Goal: Task Accomplishment & Management: Manage account settings

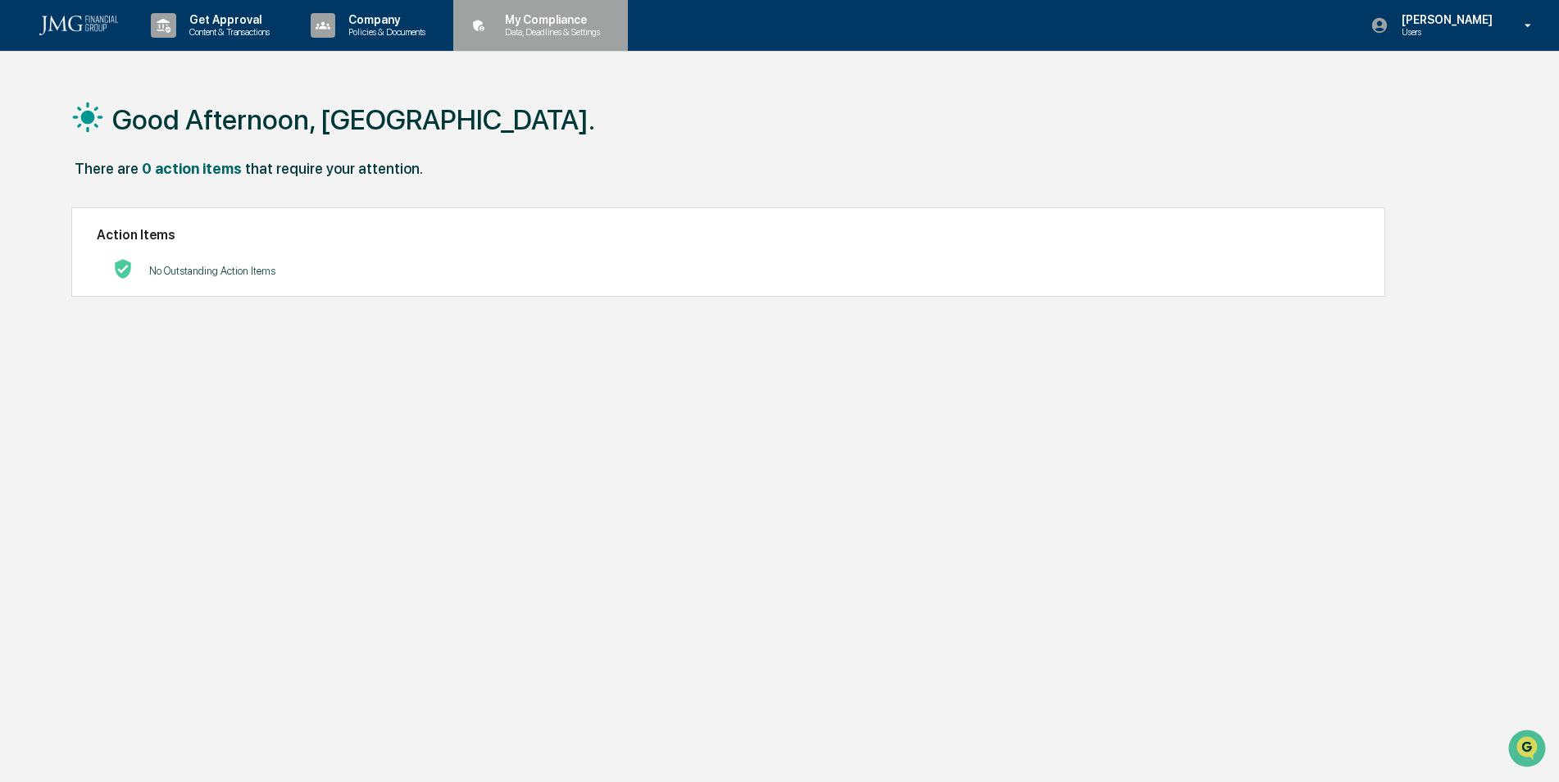
click at [572, 25] on p "My Compliance" at bounding box center [550, 19] width 116 height 13
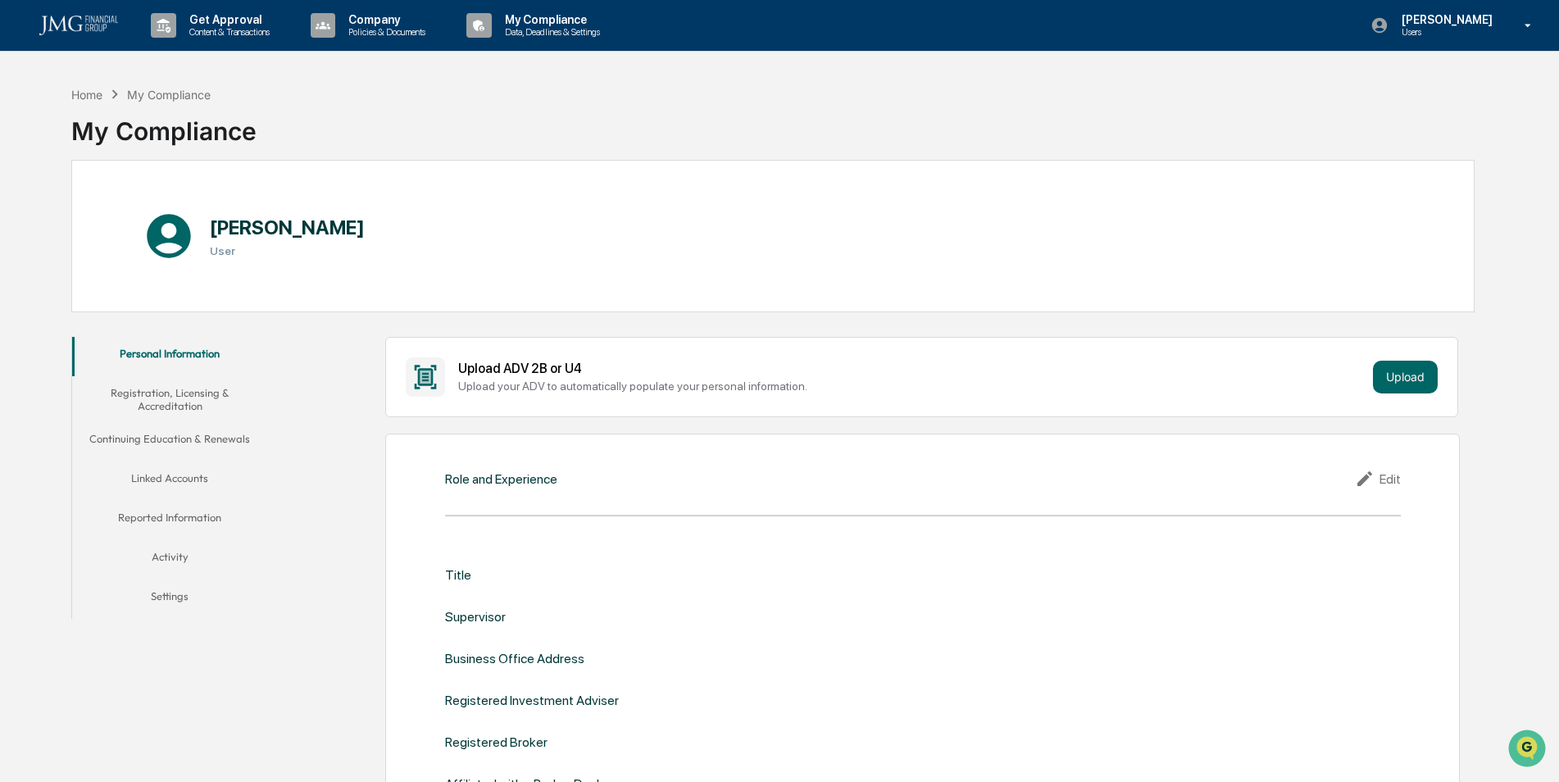
click at [175, 476] on button "Linked Accounts" at bounding box center [170, 480] width 196 height 39
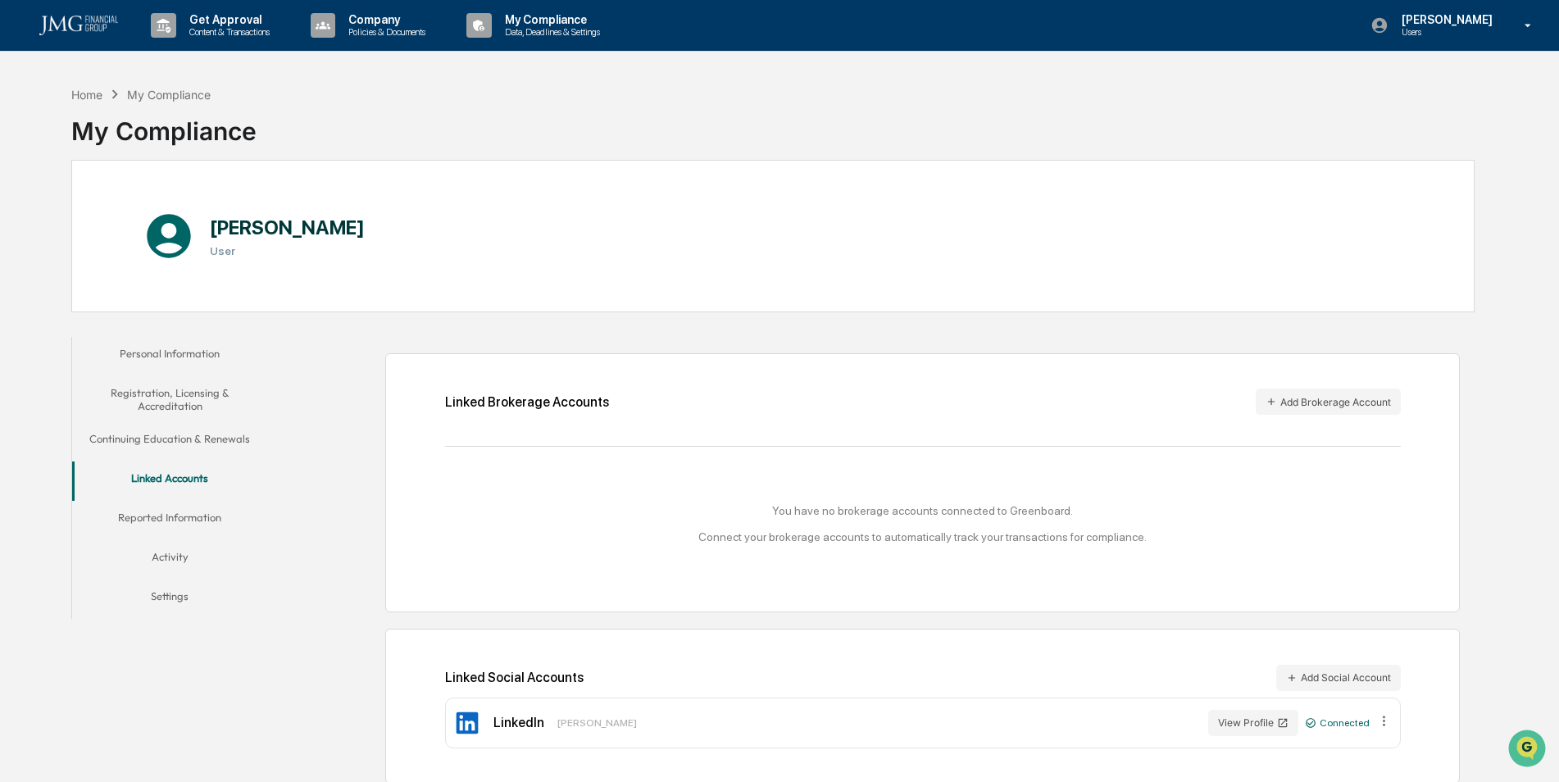
click at [1334, 385] on div "Linked Brokerage Accounts Add Brokerage Account You have no brokerage accounts …" at bounding box center [922, 482] width 1074 height 259
click at [1331, 397] on button "Add Brokerage Account" at bounding box center [1327, 401] width 145 height 26
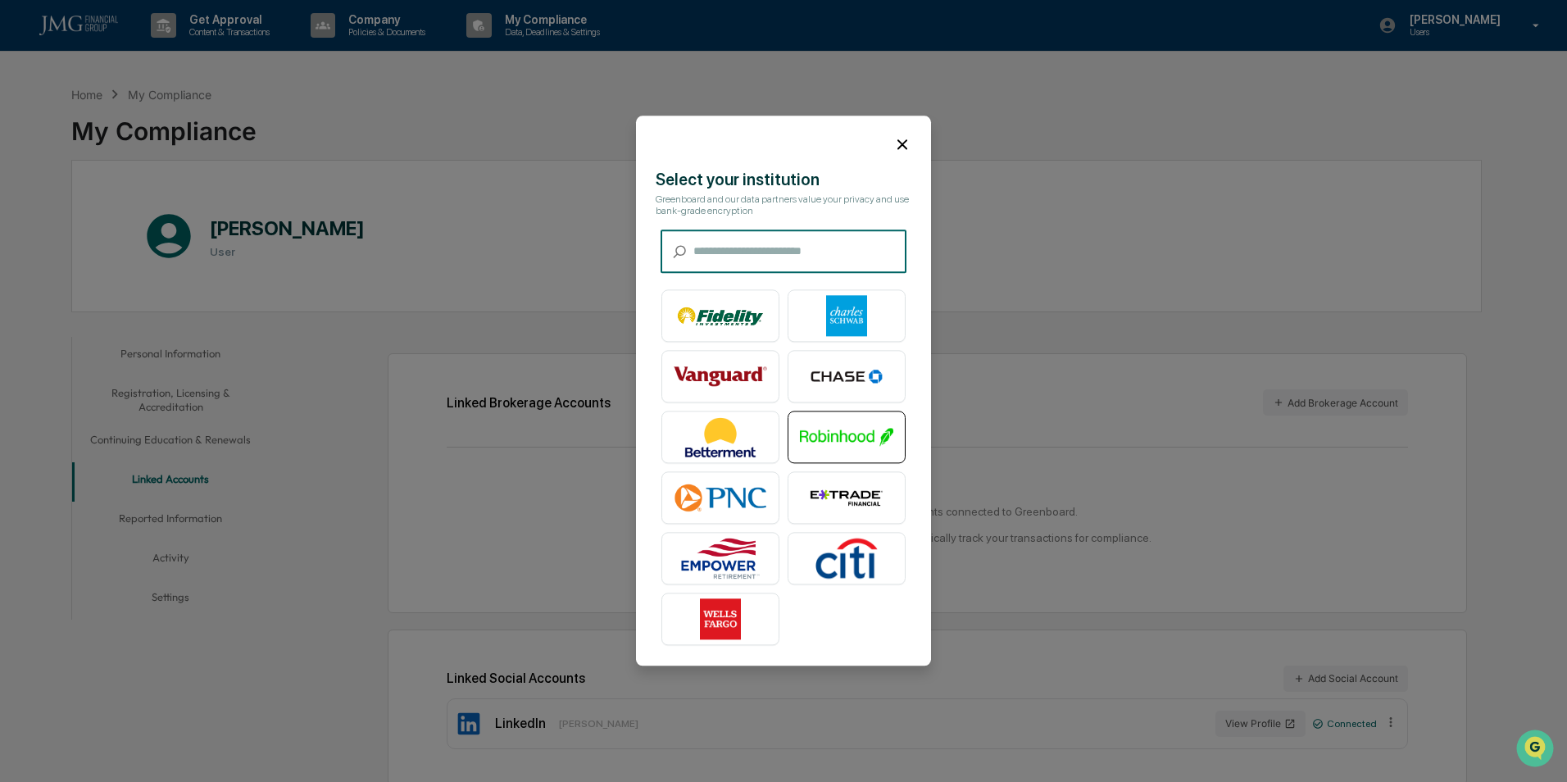
click at [823, 447] on img at bounding box center [846, 437] width 93 height 41
click at [874, 429] on img at bounding box center [846, 437] width 93 height 41
click at [896, 143] on icon at bounding box center [902, 144] width 18 height 18
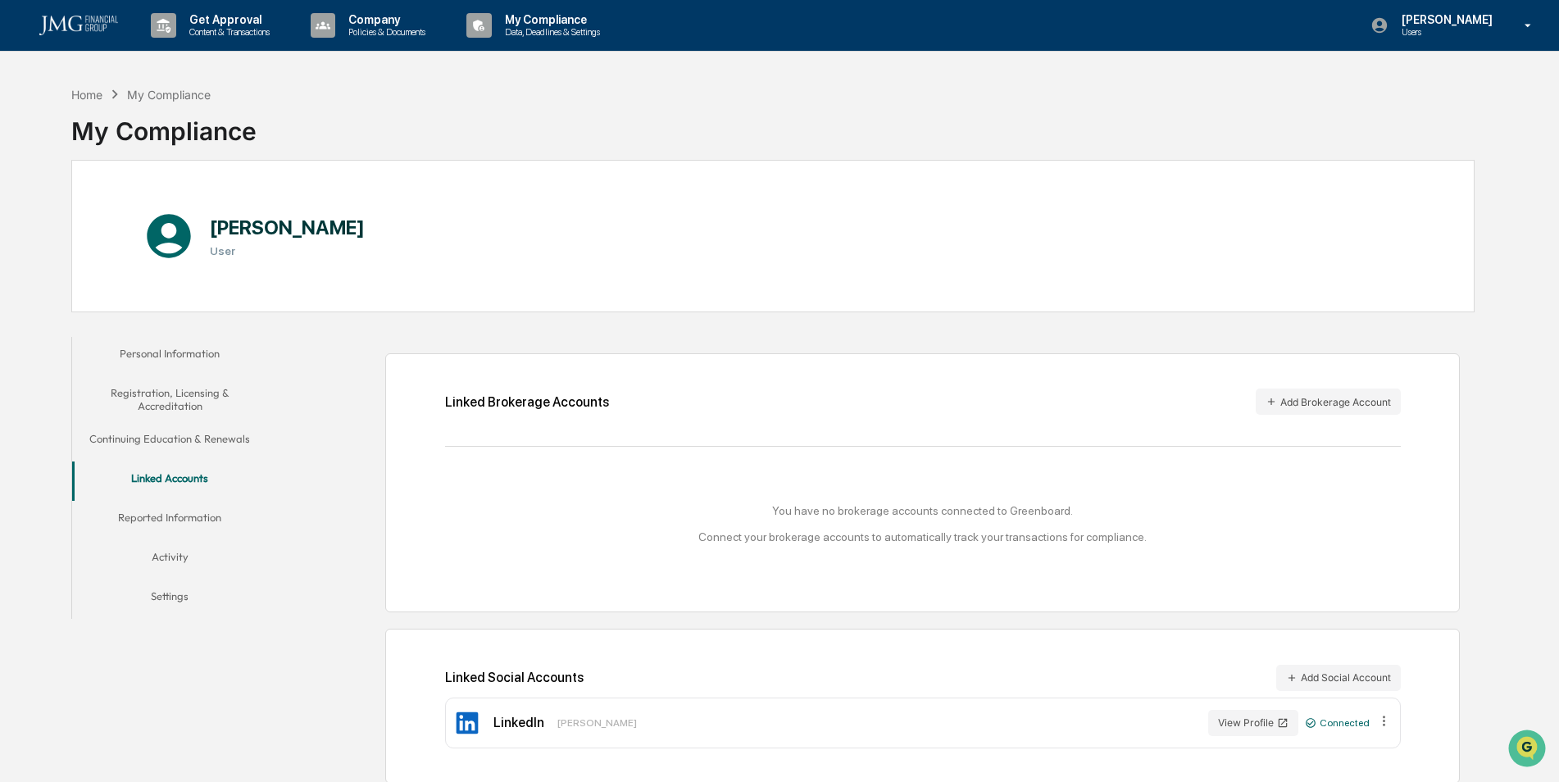
click at [218, 516] on button "Reported Information" at bounding box center [170, 520] width 196 height 39
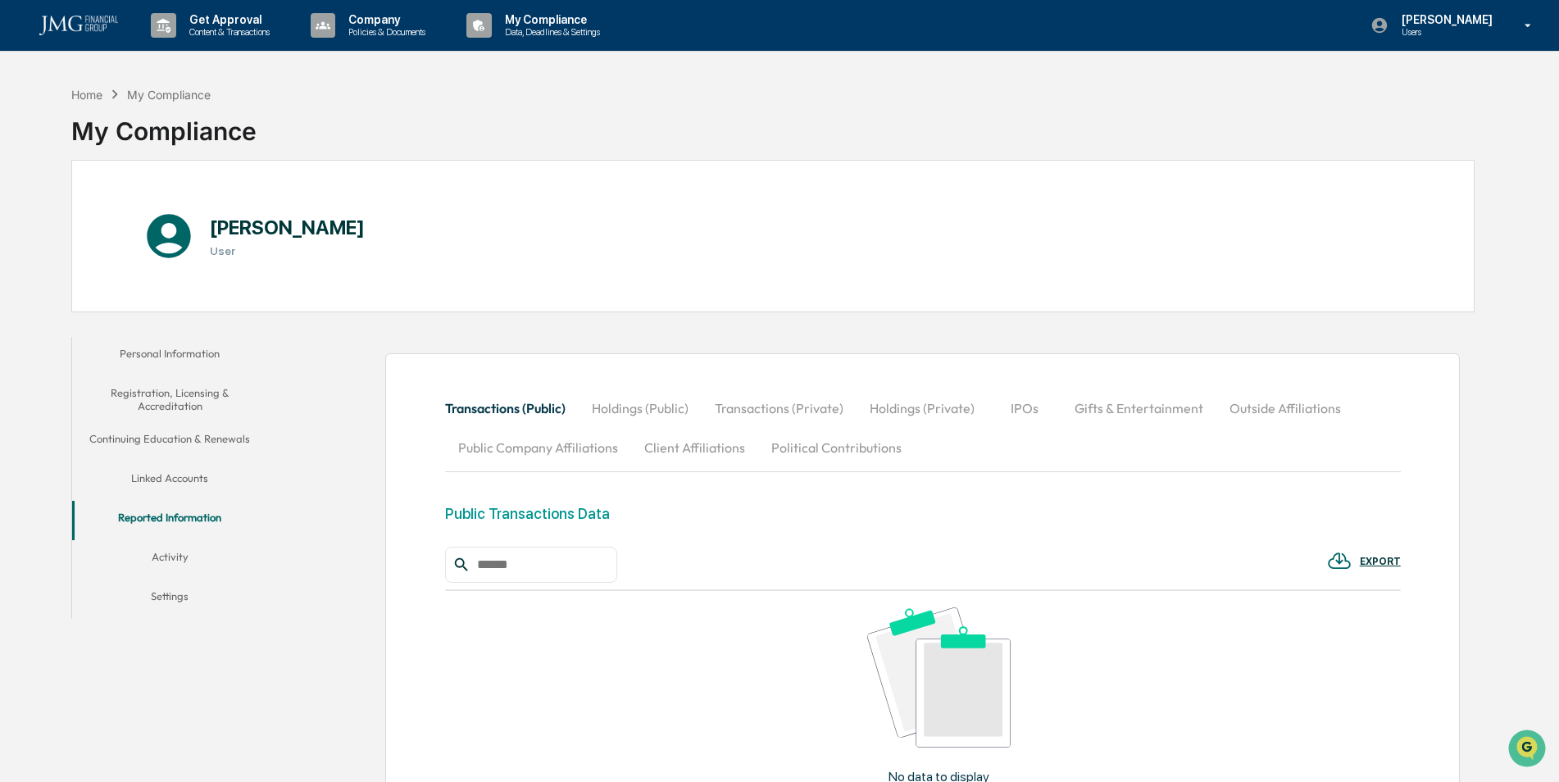
click at [181, 547] on button "Activity" at bounding box center [170, 559] width 196 height 39
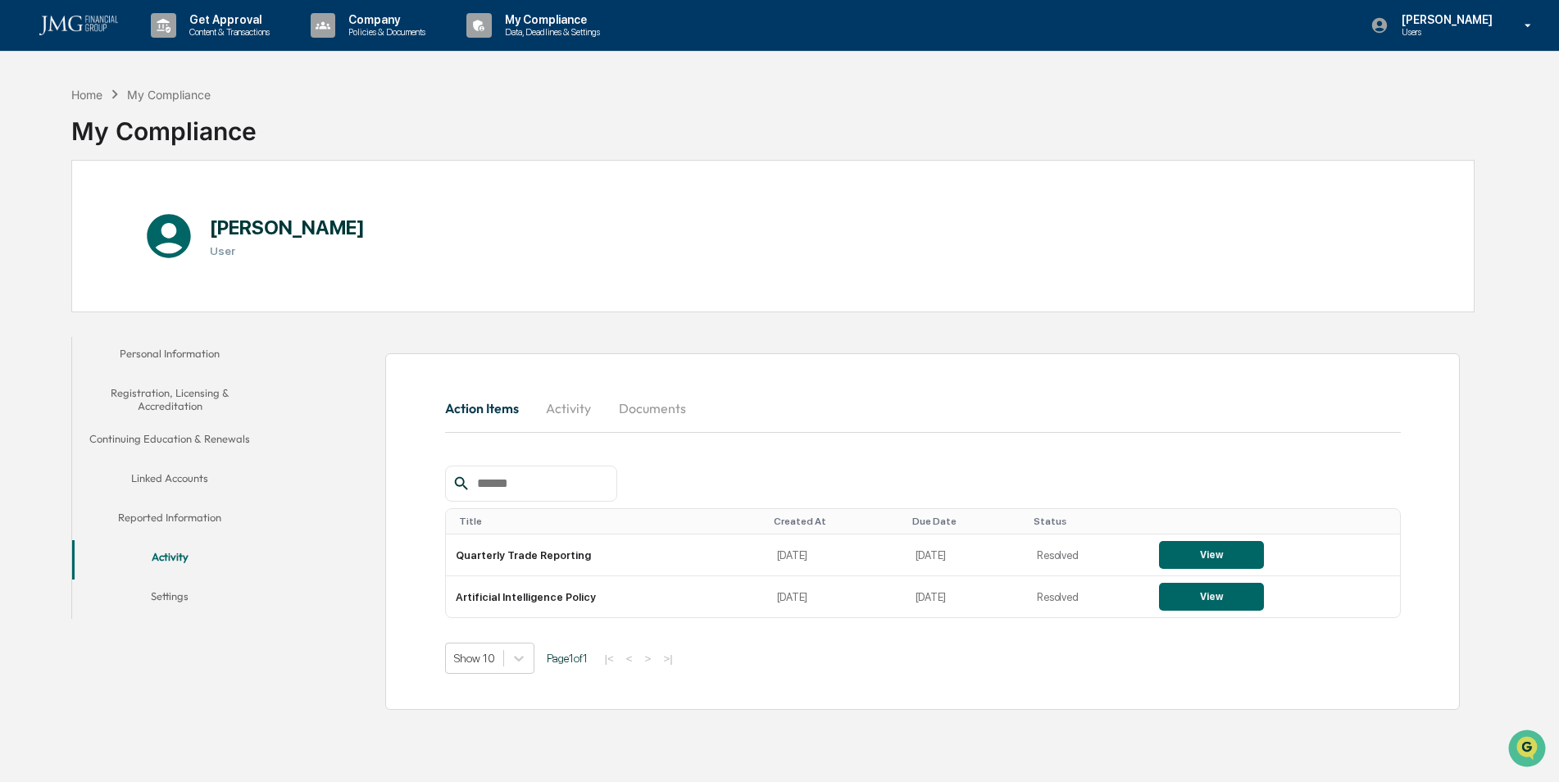
click at [171, 590] on button "Settings" at bounding box center [170, 598] width 196 height 39
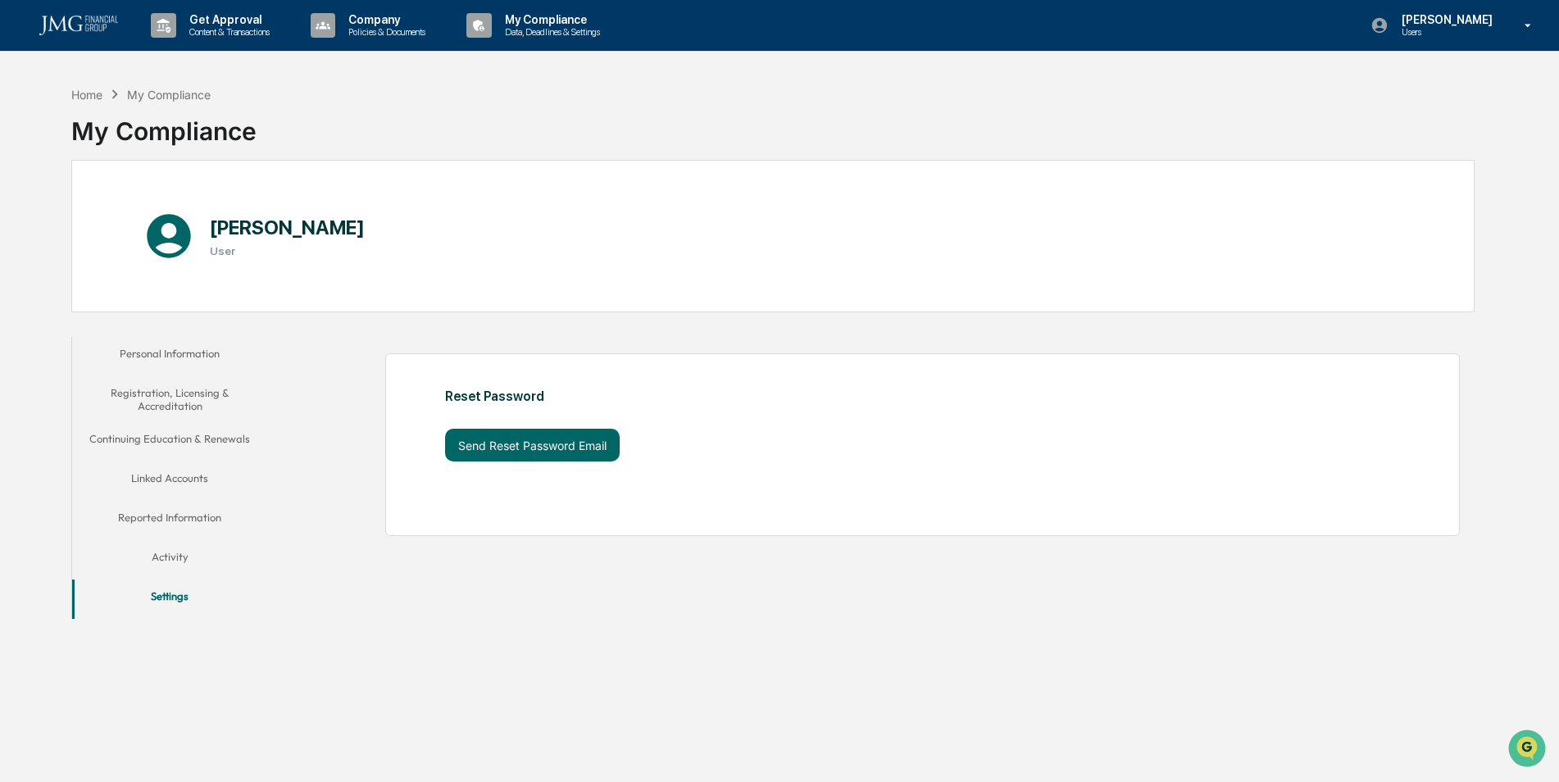
click at [181, 483] on button "Linked Accounts" at bounding box center [170, 480] width 196 height 39
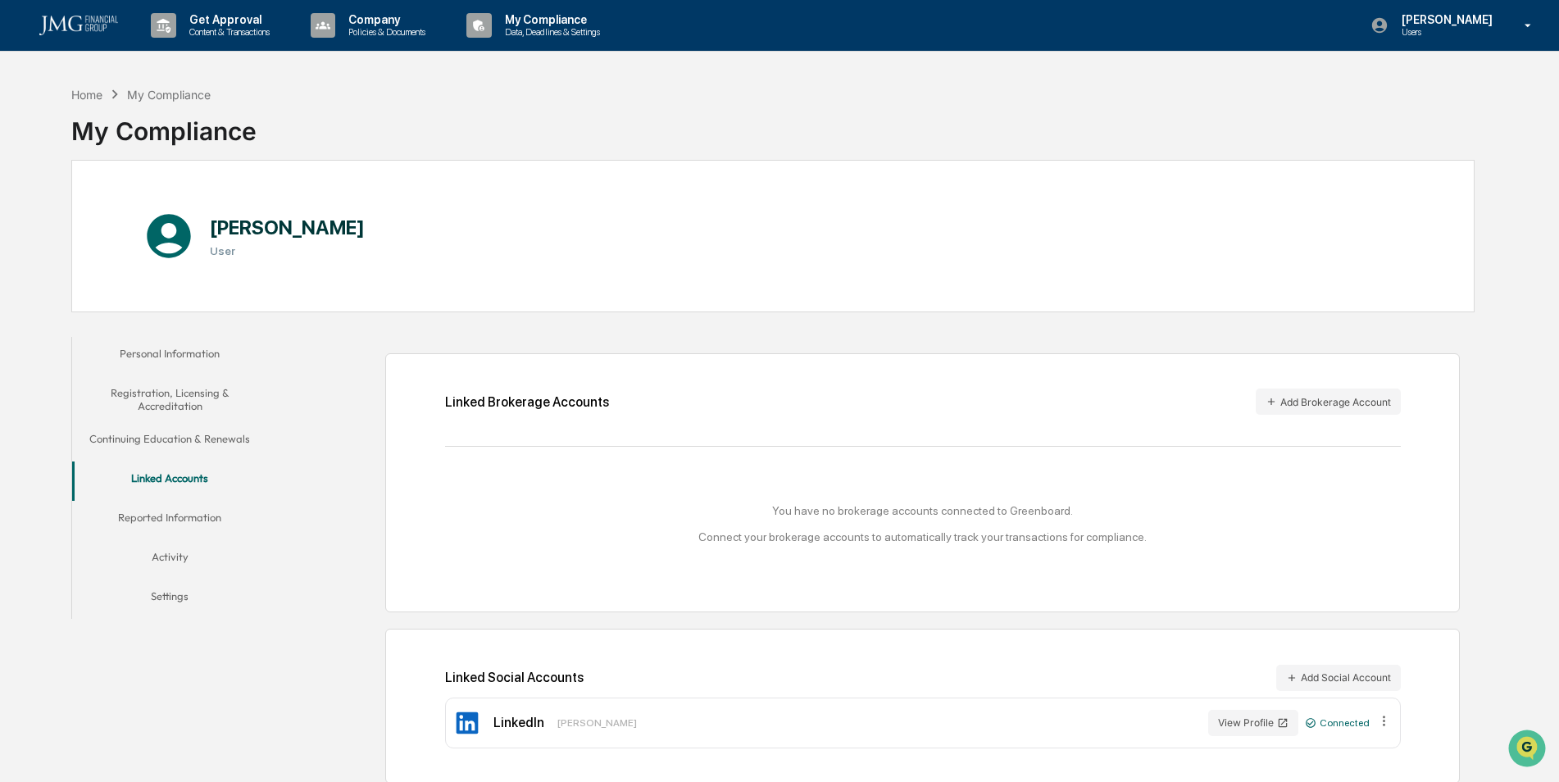
click at [199, 438] on button "Continuing Education & Renewals" at bounding box center [170, 441] width 196 height 39
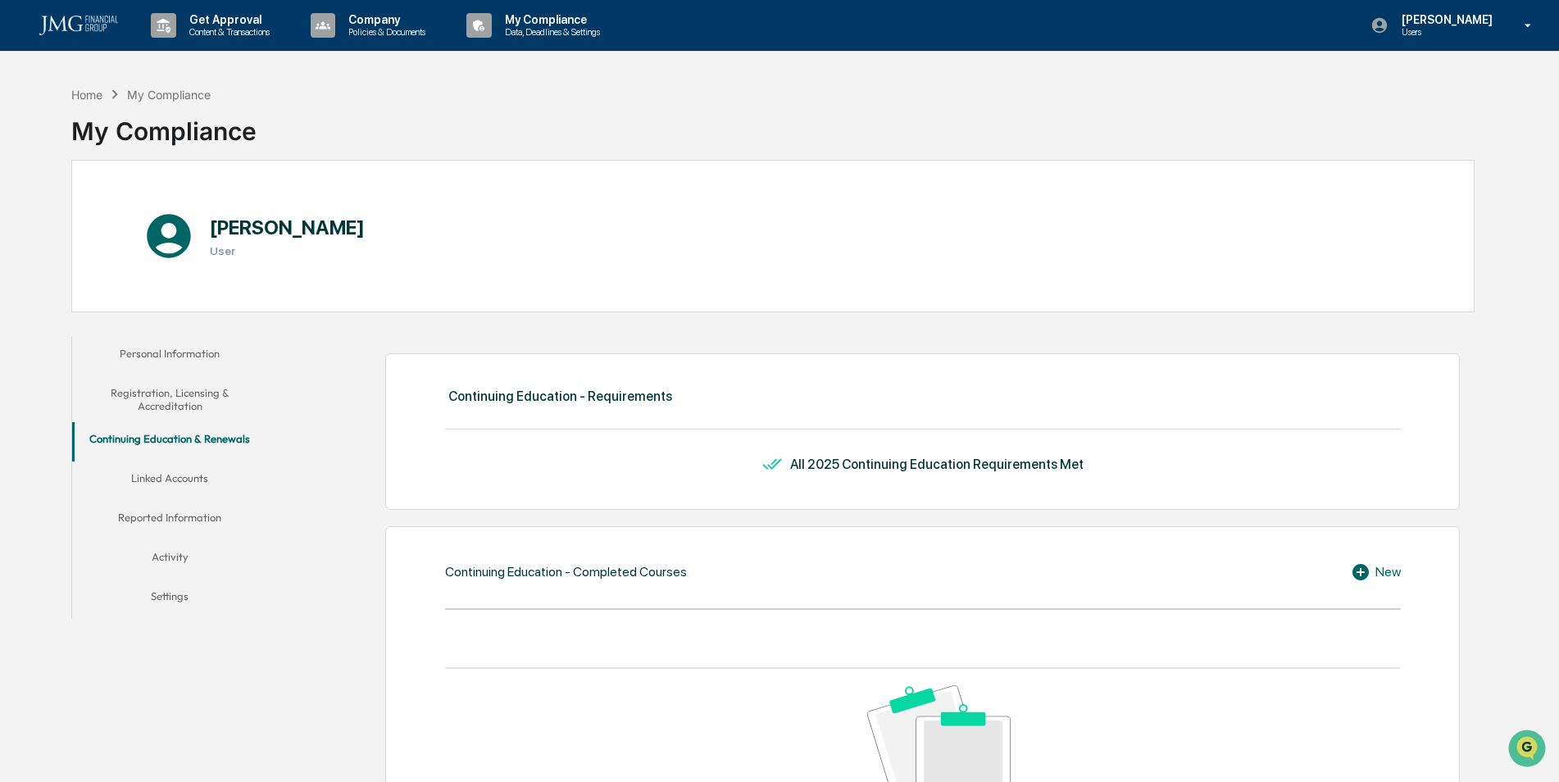
click at [199, 411] on button "Registration, Licensing & Accreditation" at bounding box center [170, 399] width 196 height 47
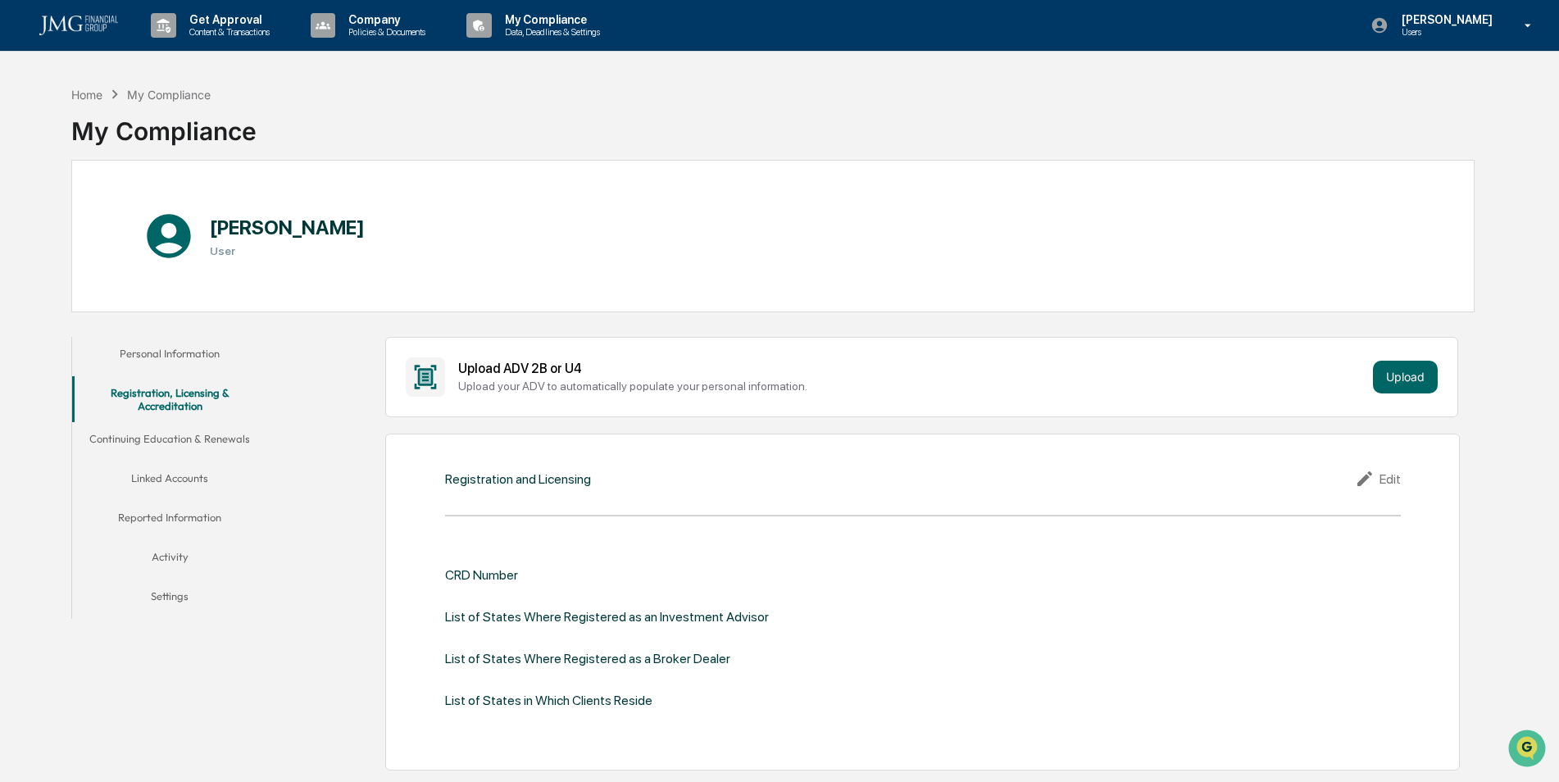
click at [153, 359] on button "Personal Information" at bounding box center [170, 356] width 196 height 39
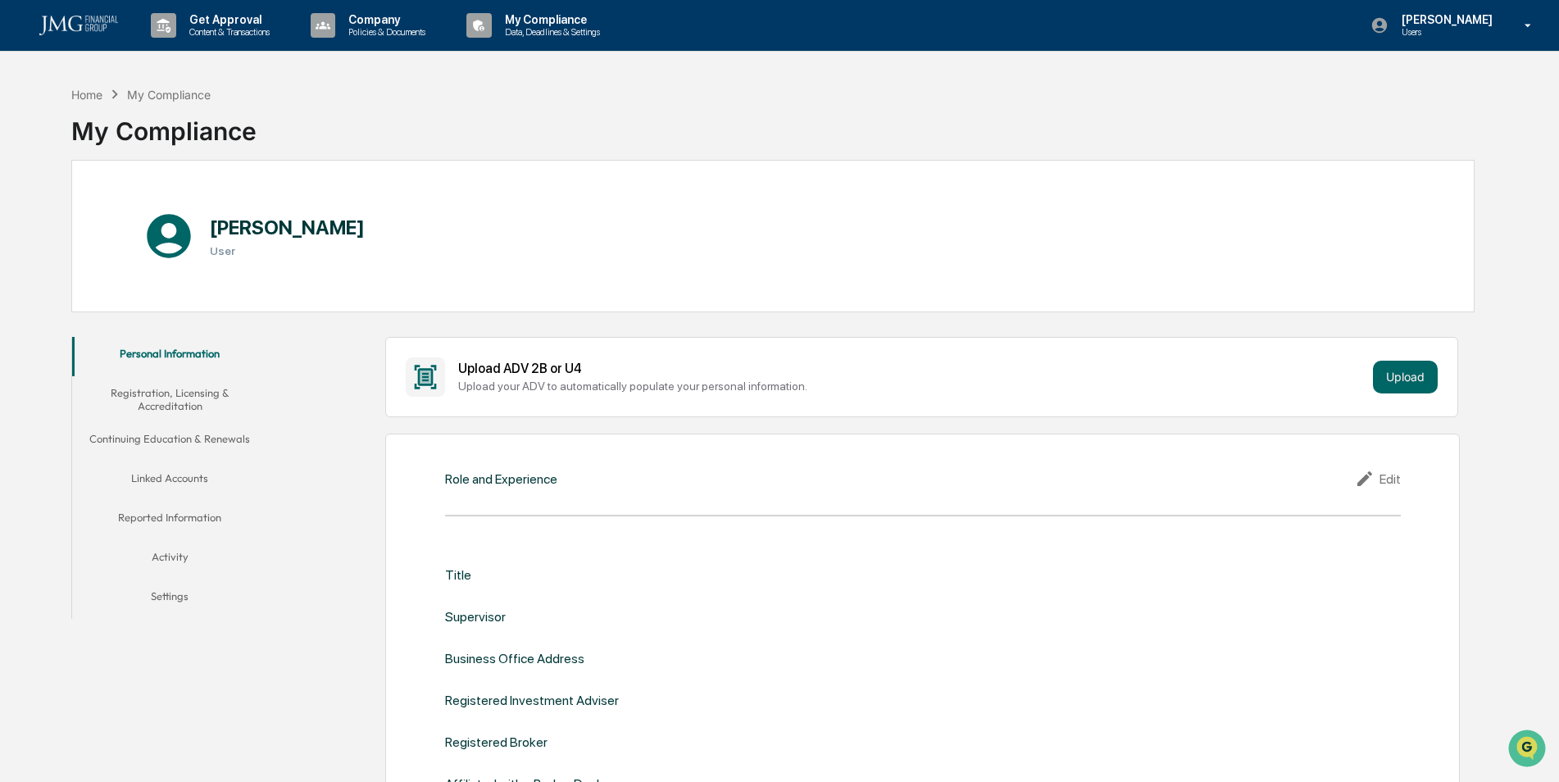
click at [166, 475] on button "Linked Accounts" at bounding box center [170, 480] width 196 height 39
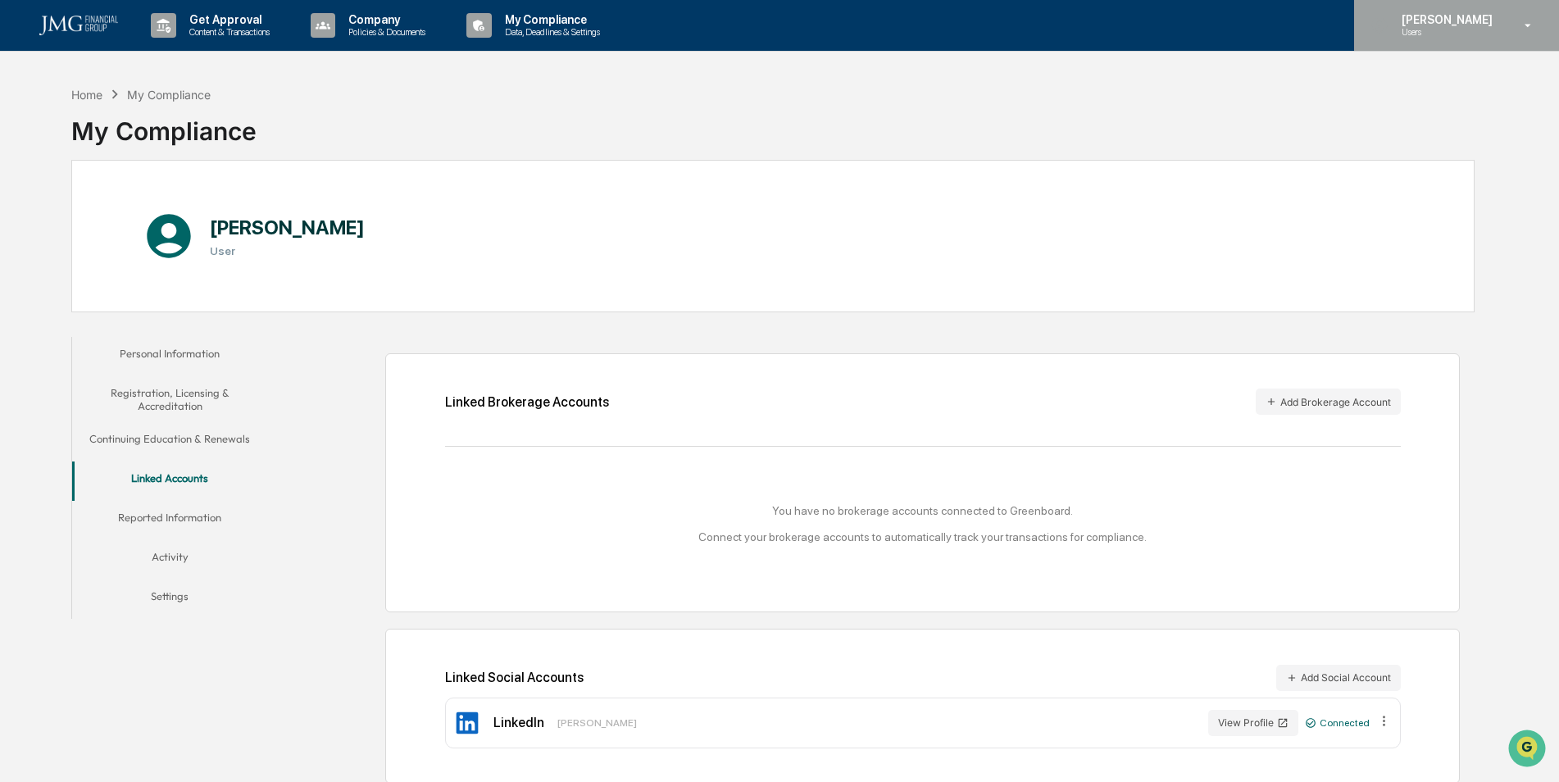
click at [1487, 20] on p "[PERSON_NAME]" at bounding box center [1444, 19] width 112 height 13
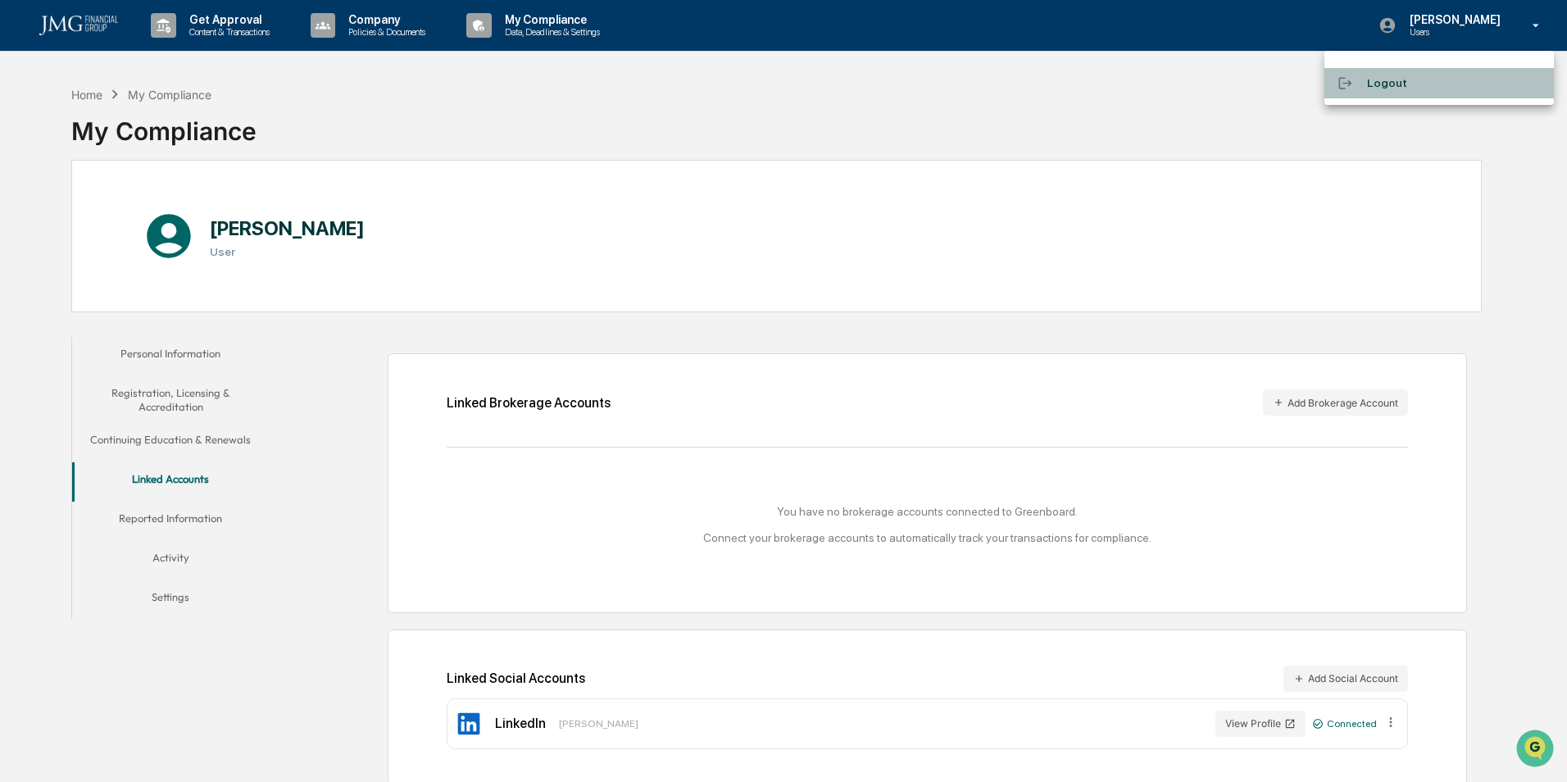
click at [1441, 87] on li "Logout" at bounding box center [1438, 83] width 229 height 30
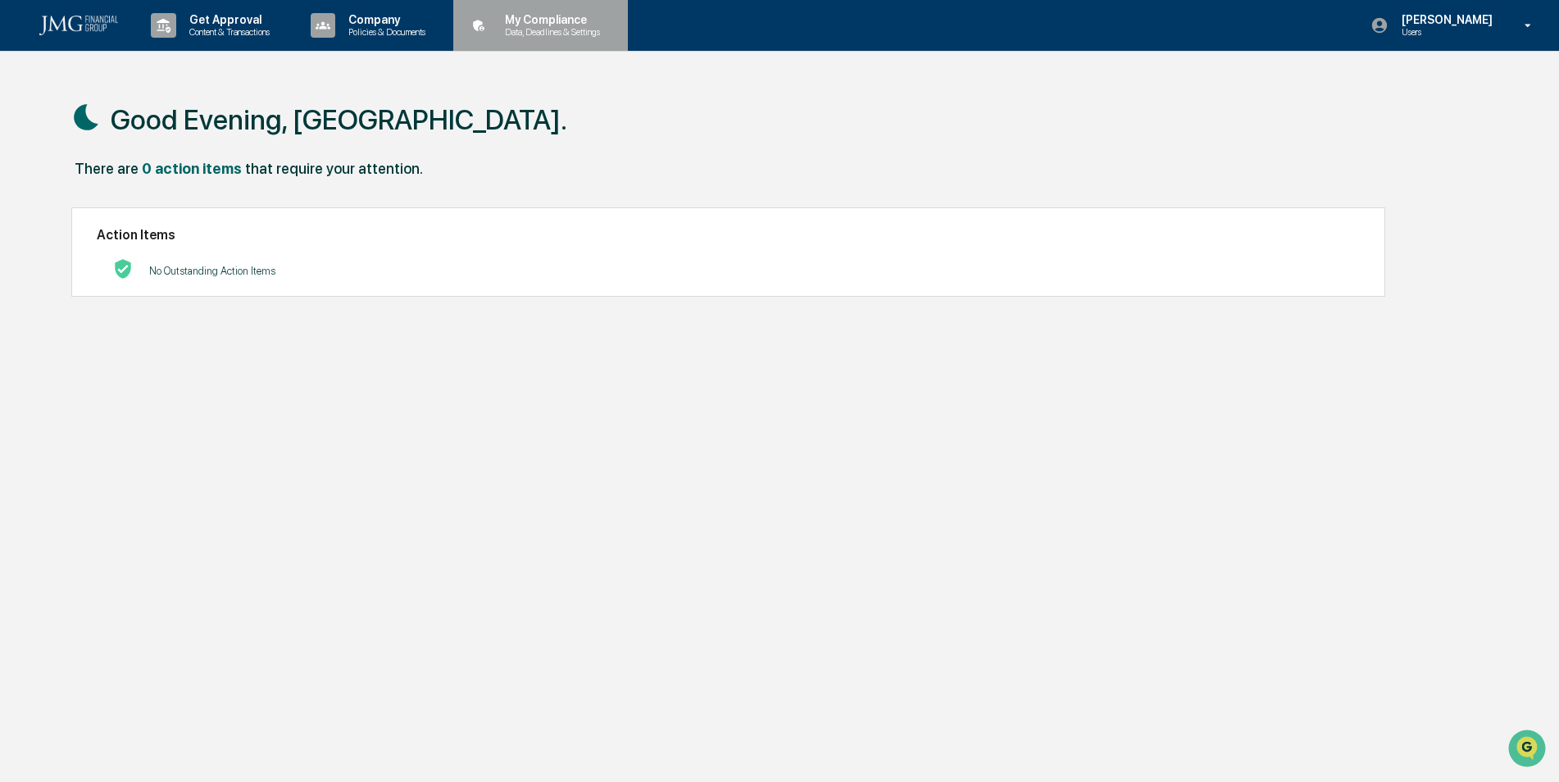
click at [605, 42] on div "My Compliance Data, Deadlines & Settings" at bounding box center [539, 25] width 158 height 51
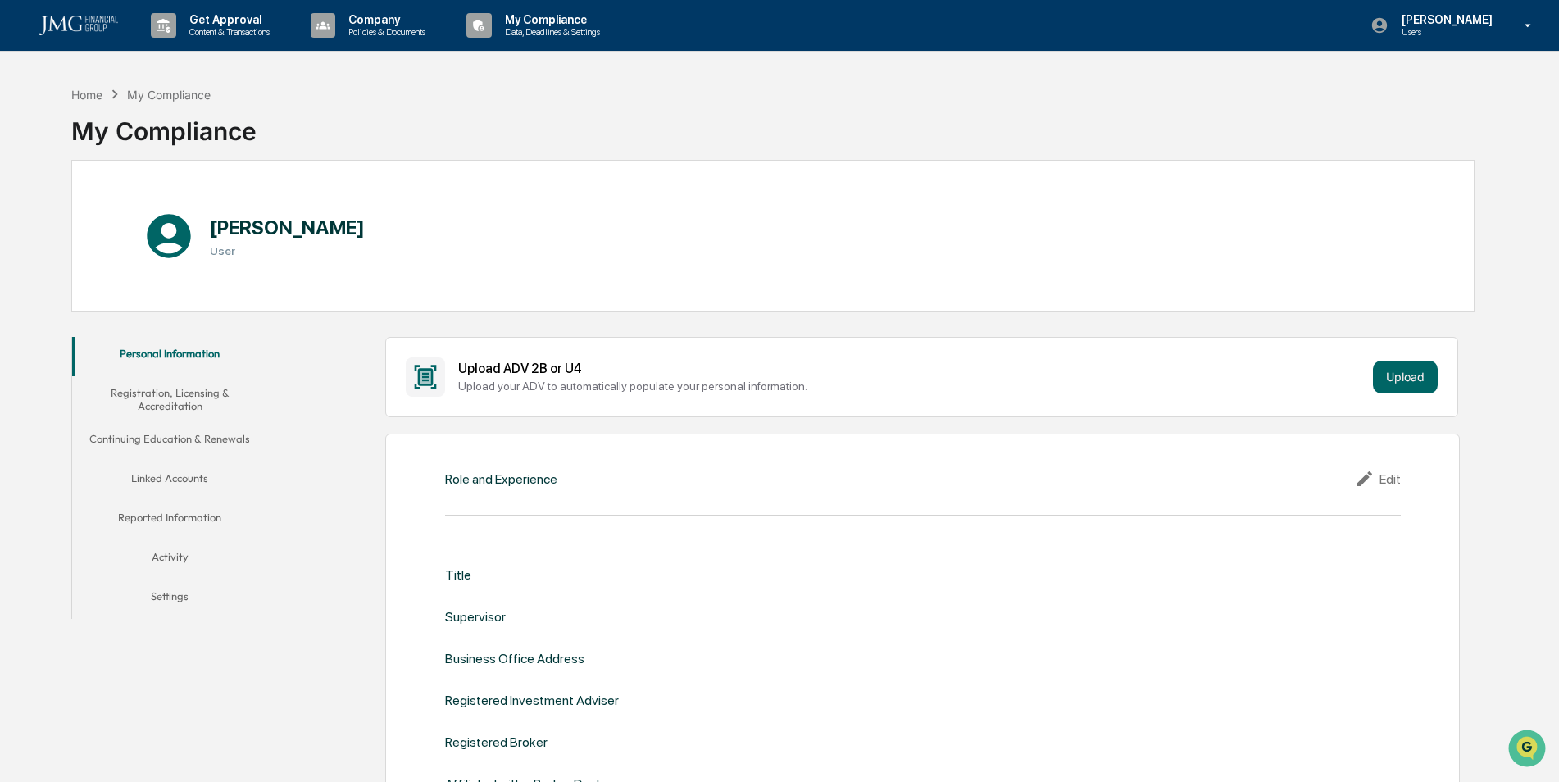
click at [184, 477] on button "Linked Accounts" at bounding box center [170, 480] width 196 height 39
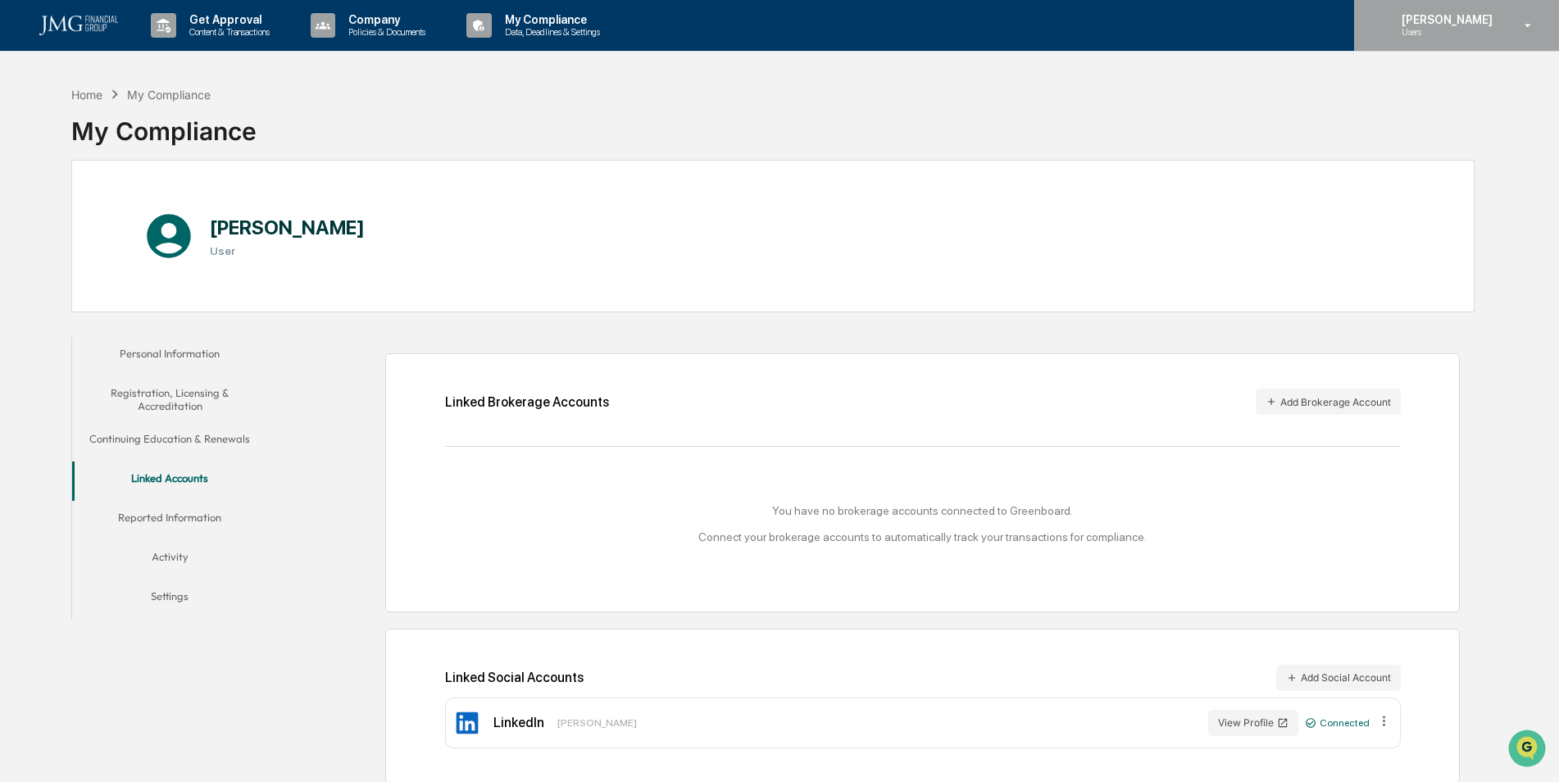
click at [1406, 29] on p "Users" at bounding box center [1444, 31] width 112 height 11
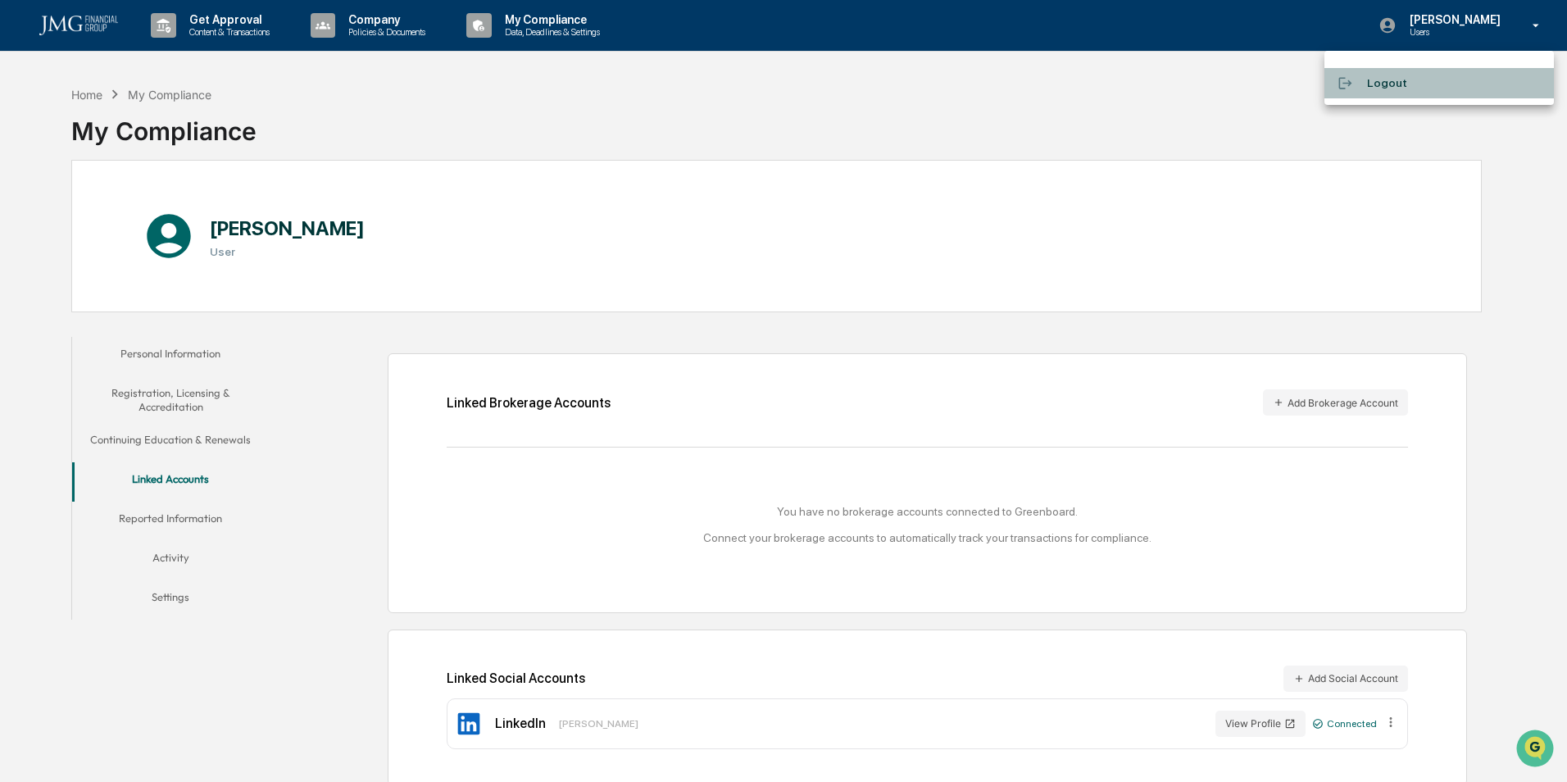
click at [1406, 94] on li "Logout" at bounding box center [1438, 83] width 229 height 30
